Goal: Find specific page/section: Find specific page/section

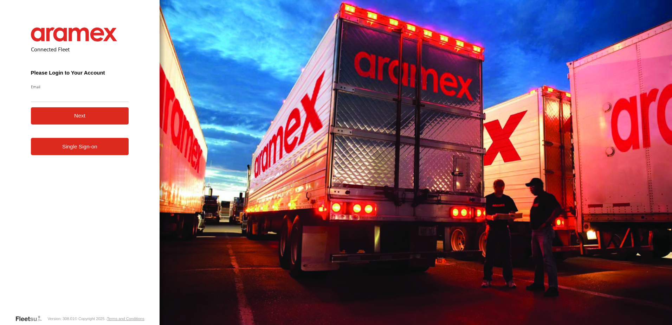
type input "**********"
click at [70, 115] on button "Next" at bounding box center [80, 115] width 98 height 17
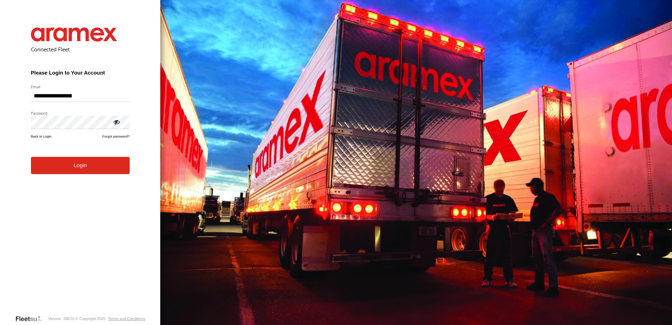
click at [79, 171] on button "Login" at bounding box center [80, 165] width 99 height 17
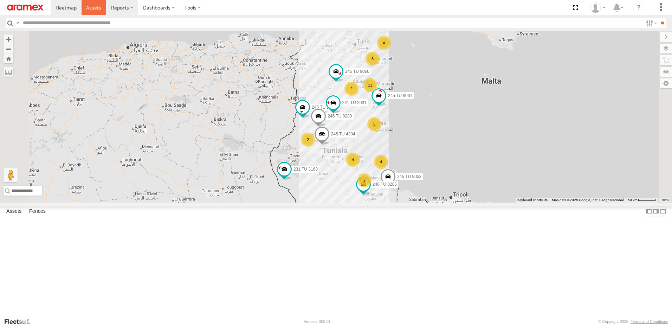
drag, startPoint x: 90, startPoint y: 3, endPoint x: 133, endPoint y: 9, distance: 43.7
click at [90, 3] on link at bounding box center [93, 7] width 25 height 15
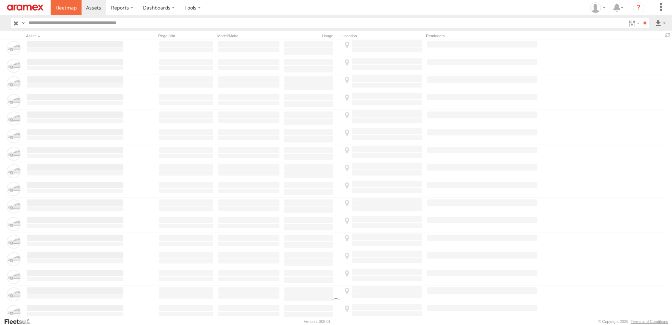
drag, startPoint x: 68, startPoint y: 7, endPoint x: 103, endPoint y: 1, distance: 35.6
click at [68, 7] on span at bounding box center [65, 7] width 21 height 7
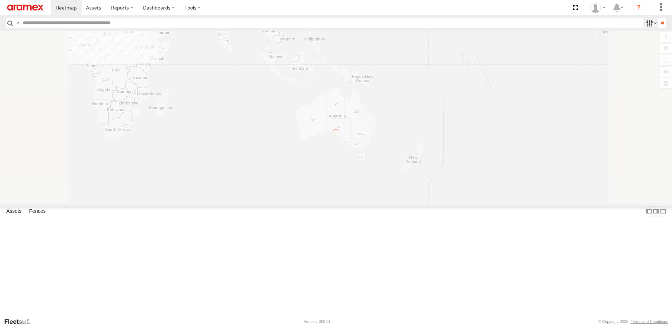
click at [646, 24] on label at bounding box center [650, 23] width 15 height 10
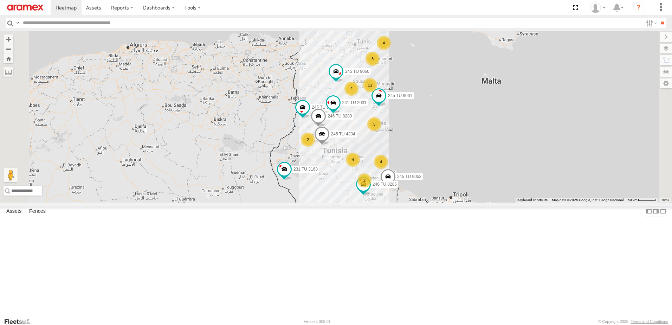
click at [0, 0] on span "Souse Branch" at bounding box center [0, 0] width 0 height 0
click at [660, 25] on input "**" at bounding box center [662, 23] width 8 height 10
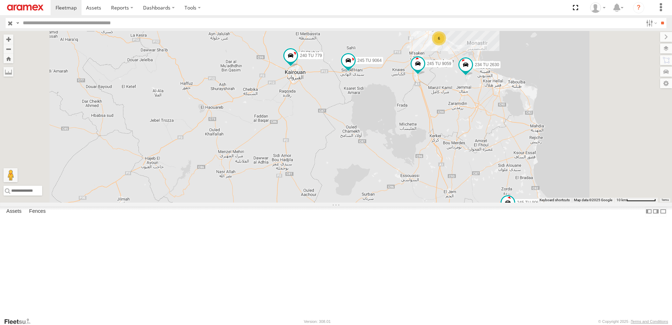
click at [0, 0] on div "231 TU 3160" at bounding box center [0, 0] width 0 height 0
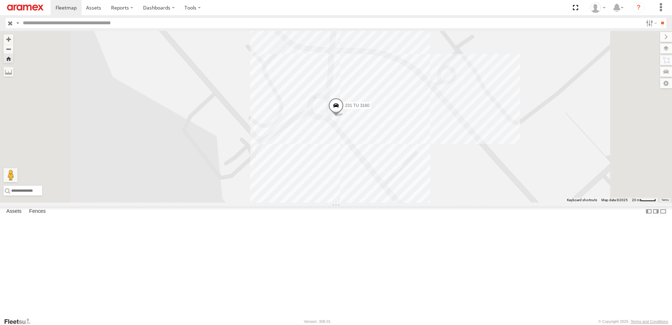
click at [344, 117] on span at bounding box center [335, 107] width 15 height 19
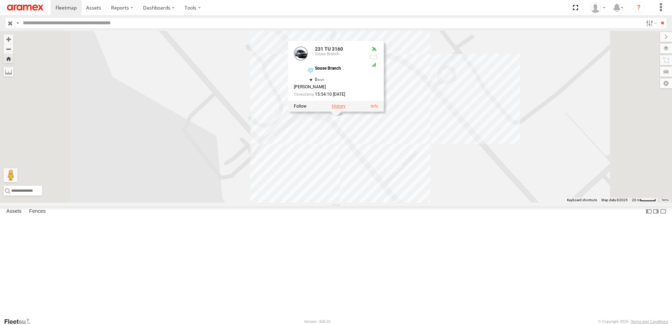
click at [345, 109] on label at bounding box center [339, 106] width 14 height 5
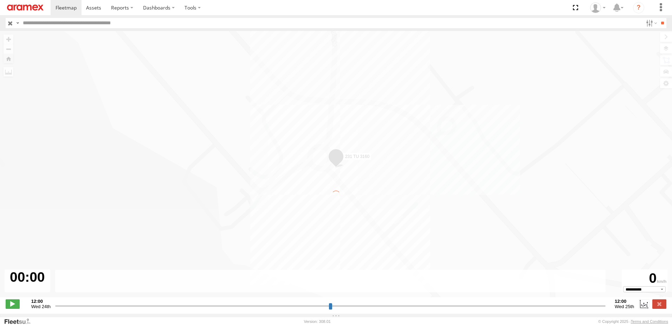
type input "**********"
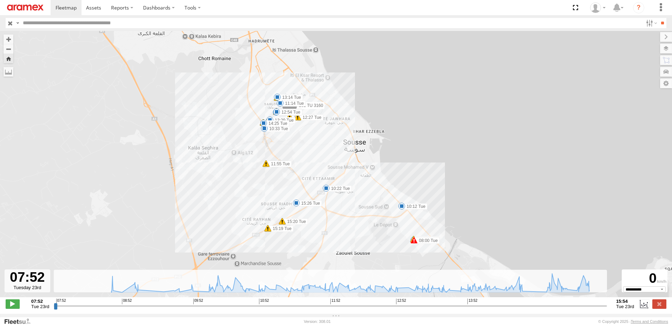
click at [287, 99] on label "13:14 Tue" at bounding box center [290, 97] width 26 height 6
click at [405, 206] on label "10:12 Tue" at bounding box center [414, 206] width 26 height 6
click at [328, 185] on div "231 TU 3160 07:52 Tue 08:00 Tue 10:12 Tue 10:22 Tue 10:33 Tue 11:04 Tue 11:14 T…" at bounding box center [336, 167] width 672 height 273
click at [293, 202] on span at bounding box center [296, 202] width 7 height 7
click at [94, 11] on span at bounding box center [93, 7] width 15 height 7
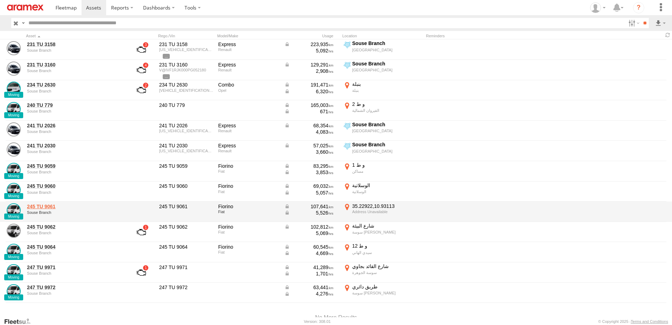
click at [34, 207] on link "245 TU 9061" at bounding box center [75, 206] width 96 height 6
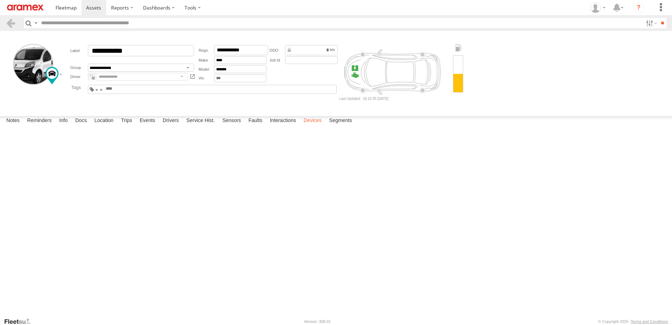
click at [320, 126] on label "Devices" at bounding box center [312, 121] width 25 height 10
click at [659, 23] on input "**" at bounding box center [662, 23] width 8 height 10
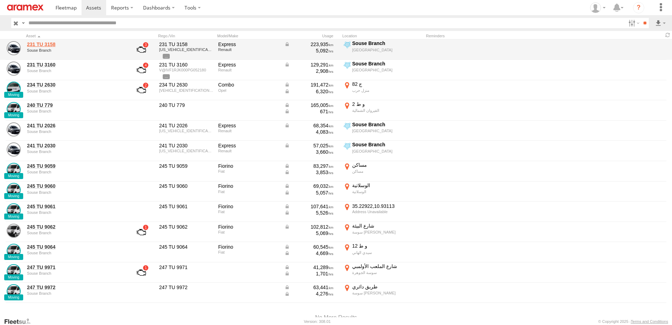
click at [38, 45] on link "231 TU 3158" at bounding box center [75, 44] width 96 height 6
